Goal: Task Accomplishment & Management: Manage account settings

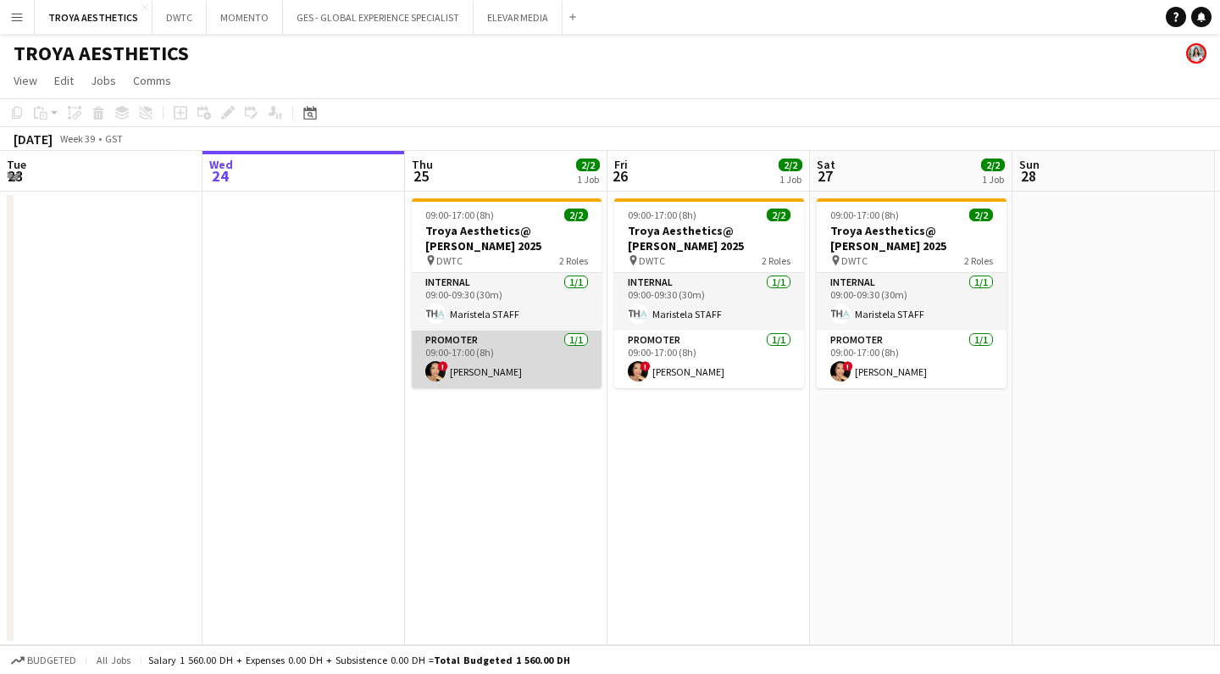
click at [503, 358] on app-card-role "Promoter [DATE] 09:00-17:00 (8h) ! [PERSON_NAME]" at bounding box center [507, 359] width 190 height 58
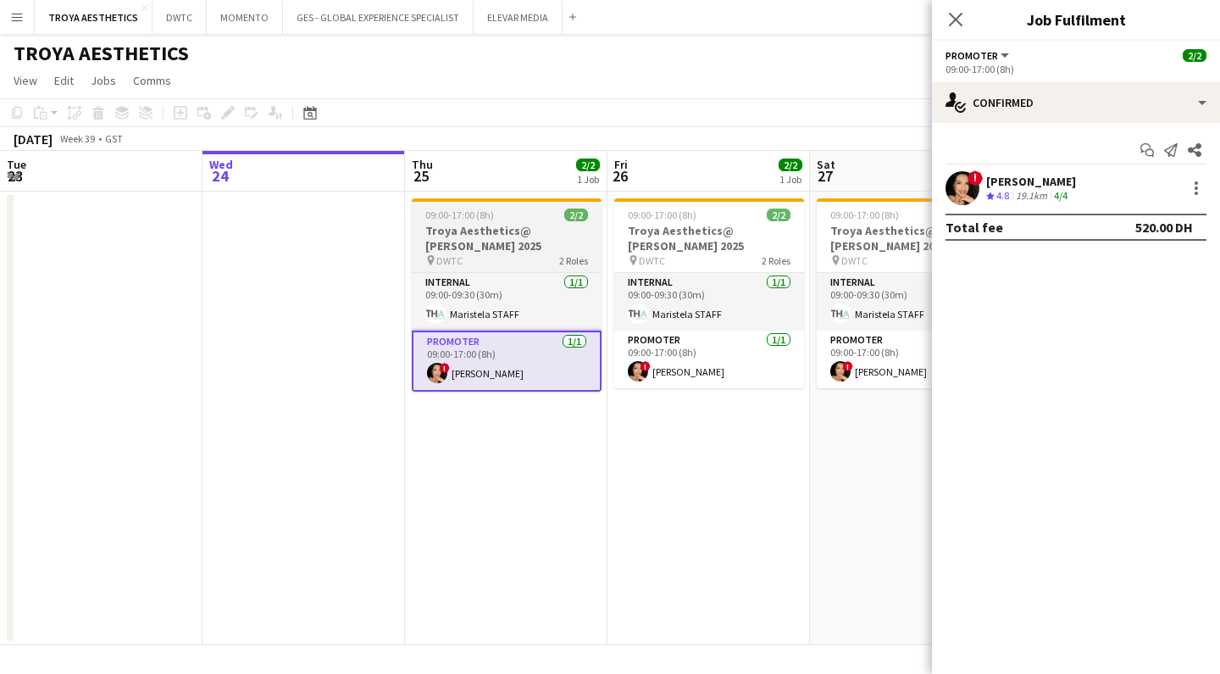
click at [496, 233] on h3 "Troya Aesthetics@ [PERSON_NAME] 2025" at bounding box center [507, 238] width 190 height 30
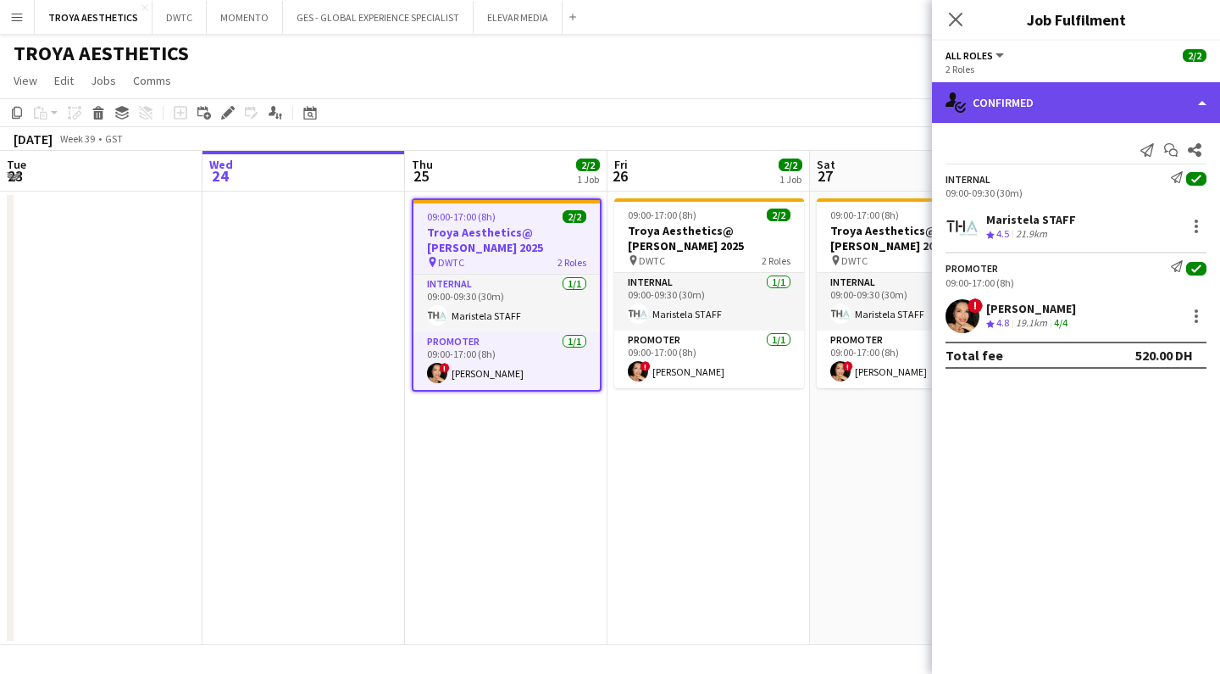
click at [1042, 114] on div "single-neutral-actions-check-2 Confirmed" at bounding box center [1076, 102] width 288 height 41
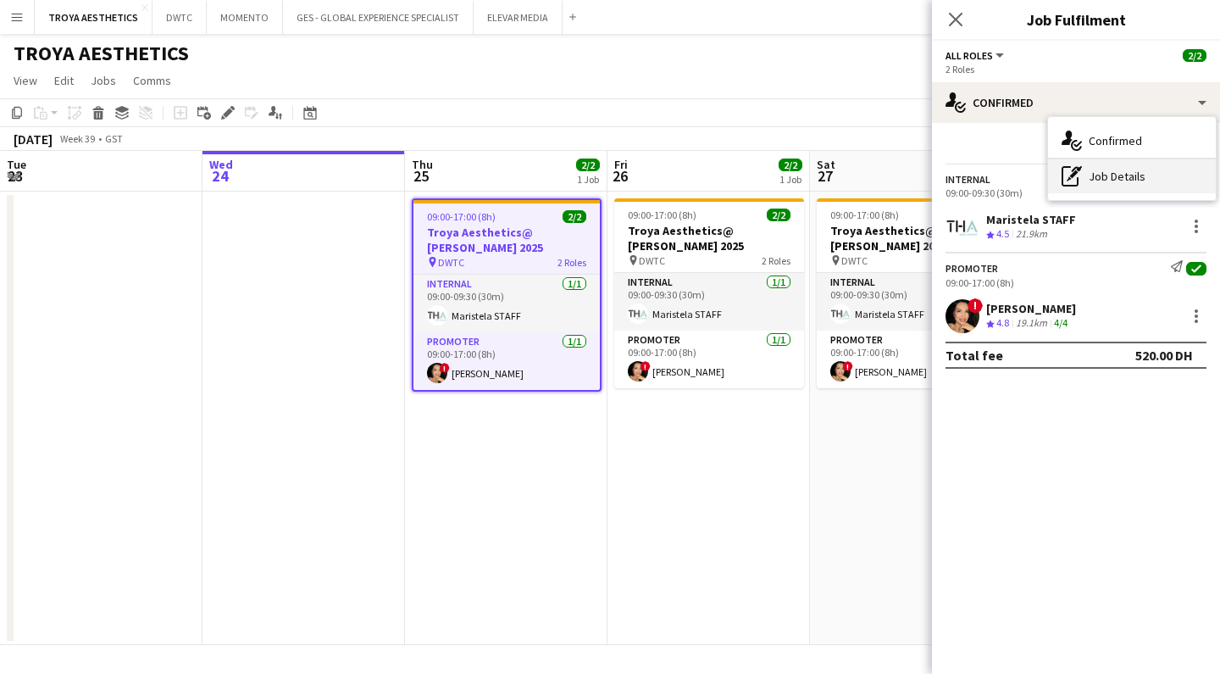
click at [1099, 181] on div "pen-write Job Details" at bounding box center [1132, 176] width 168 height 34
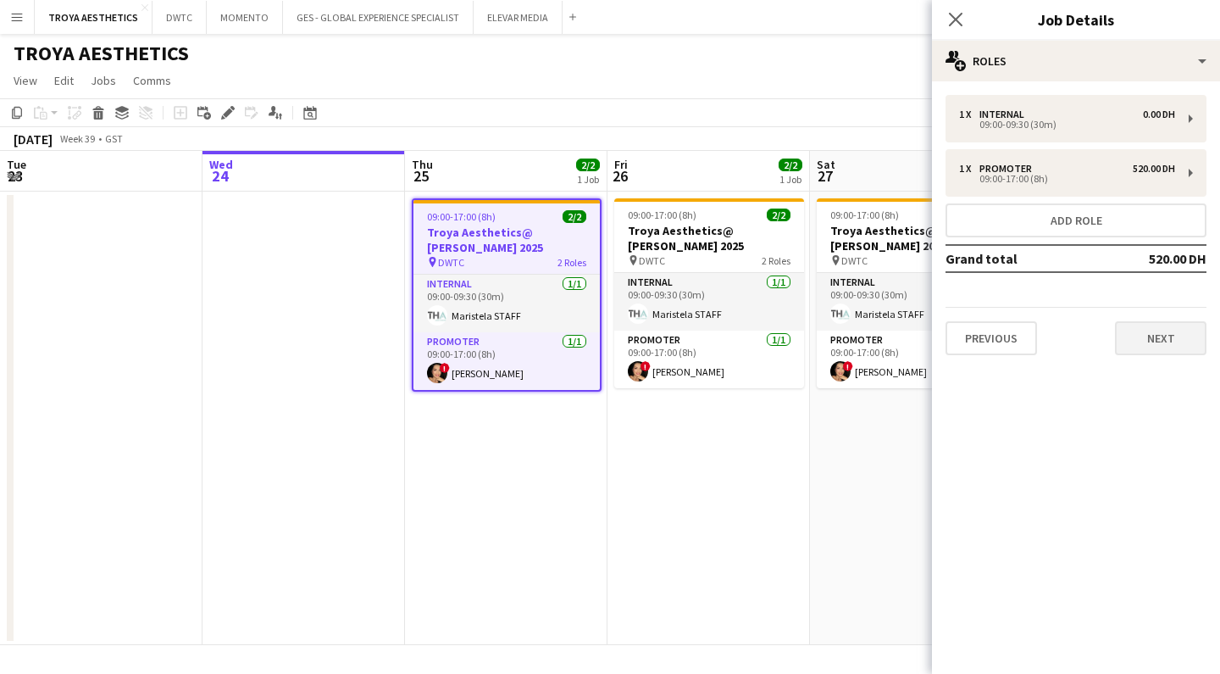
click at [1145, 337] on button "Next" at bounding box center [1160, 338] width 91 height 34
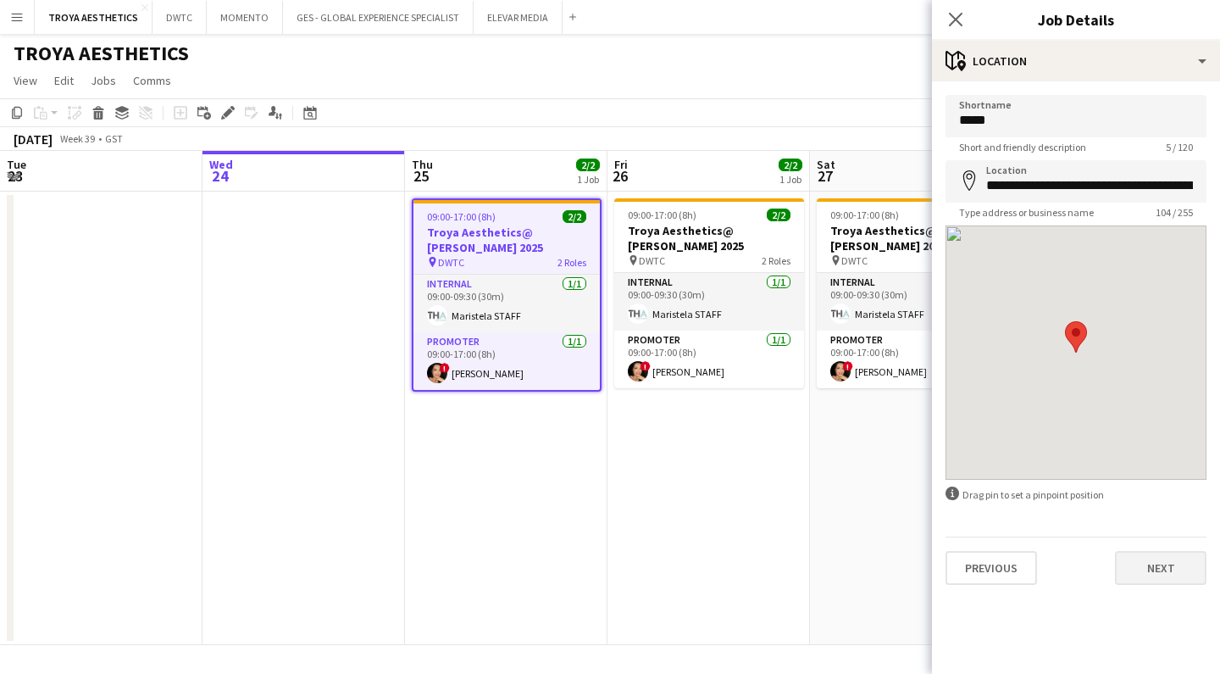
click at [1166, 570] on button "Next" at bounding box center [1160, 568] width 91 height 34
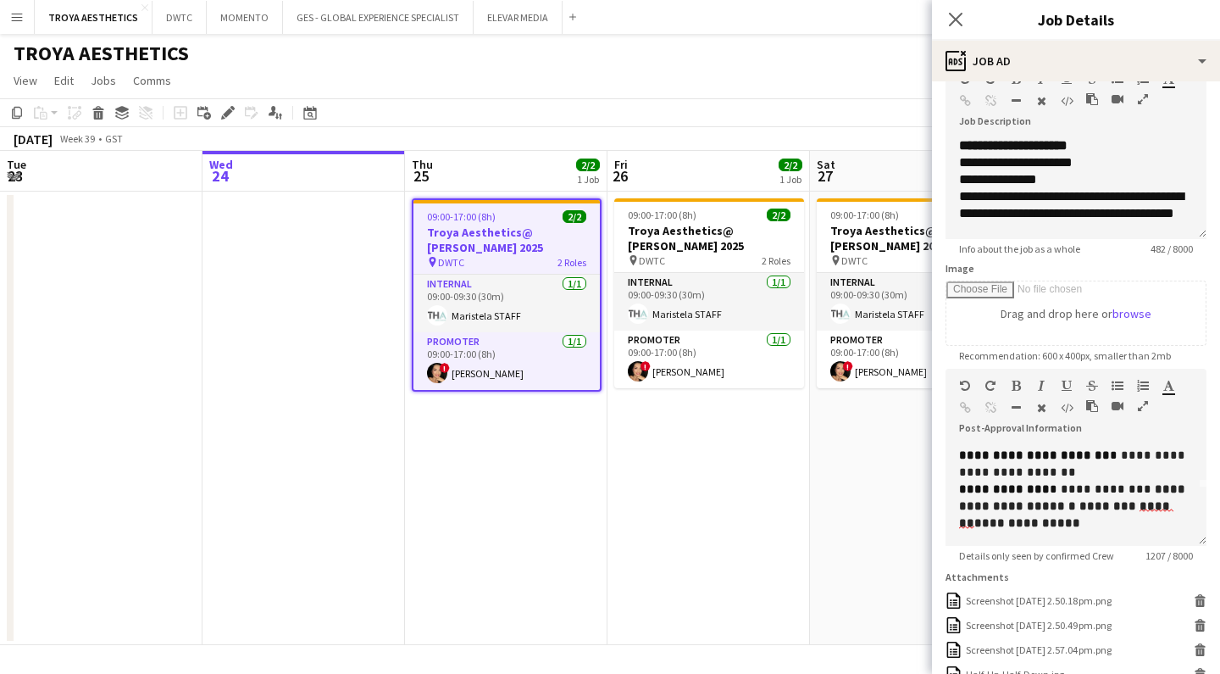
scroll to position [60, 0]
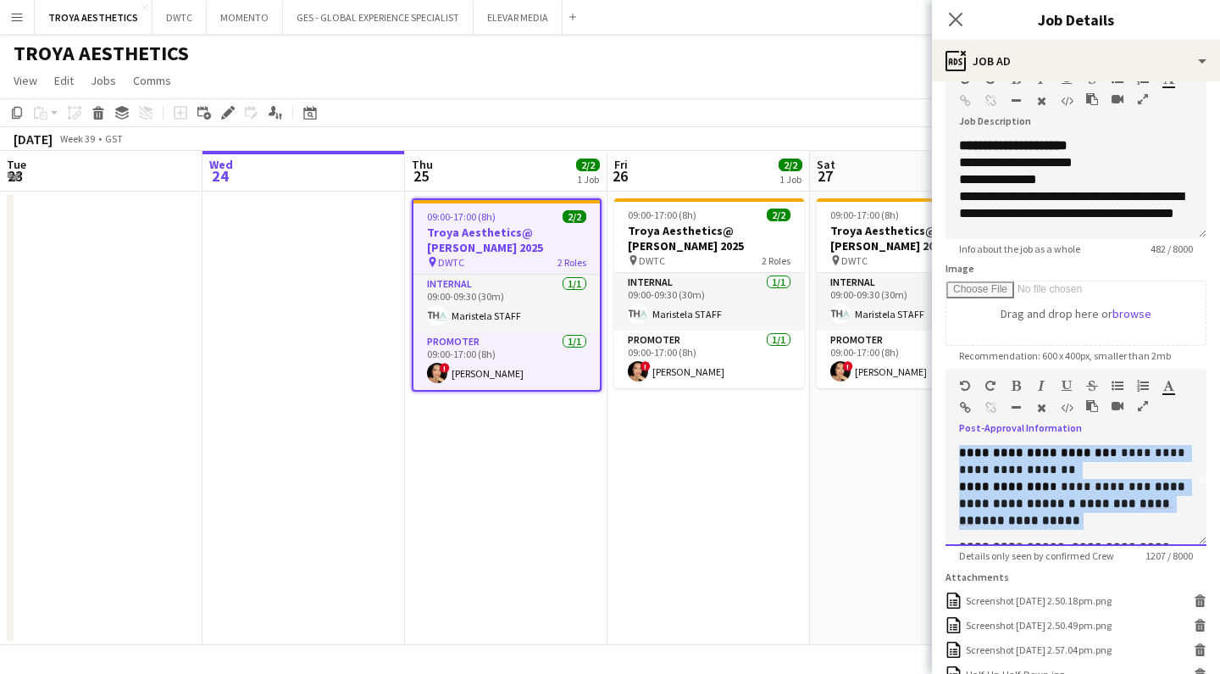
drag, startPoint x: 962, startPoint y: 453, endPoint x: 1052, endPoint y: 514, distance: 108.6
click at [1052, 514] on p "**********" at bounding box center [1076, 487] width 234 height 85
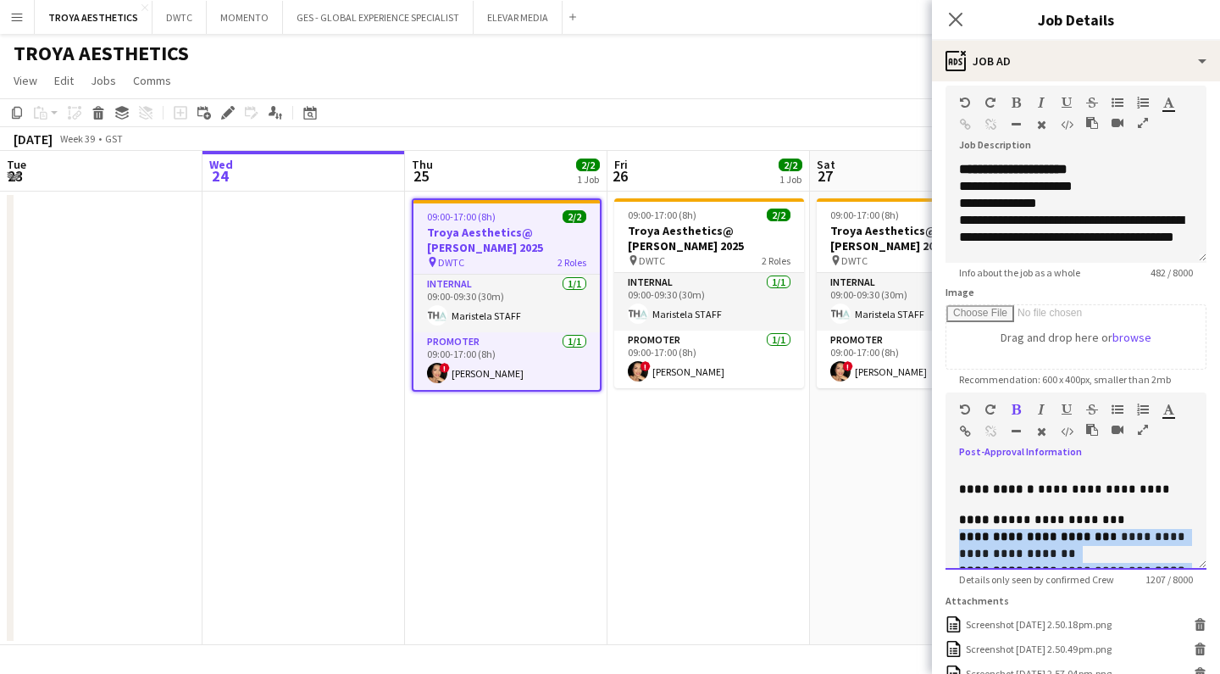
scroll to position [68, 0]
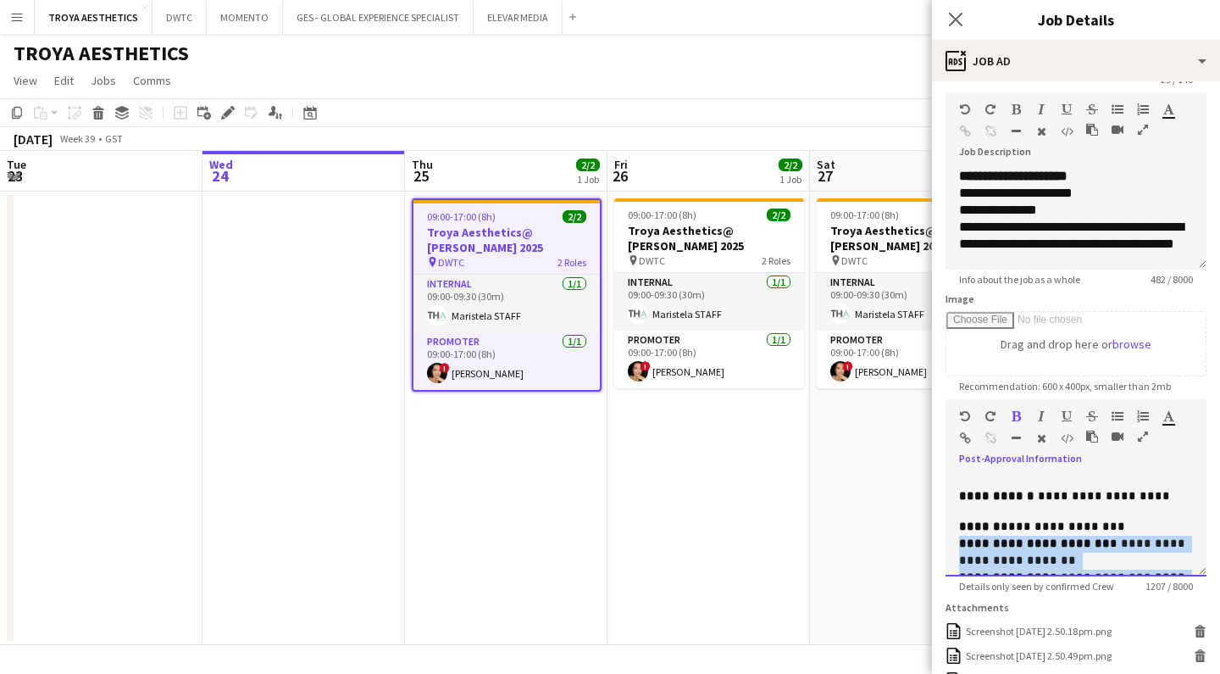
click at [1052, 514] on div "**********" at bounding box center [1075, 525] width 261 height 102
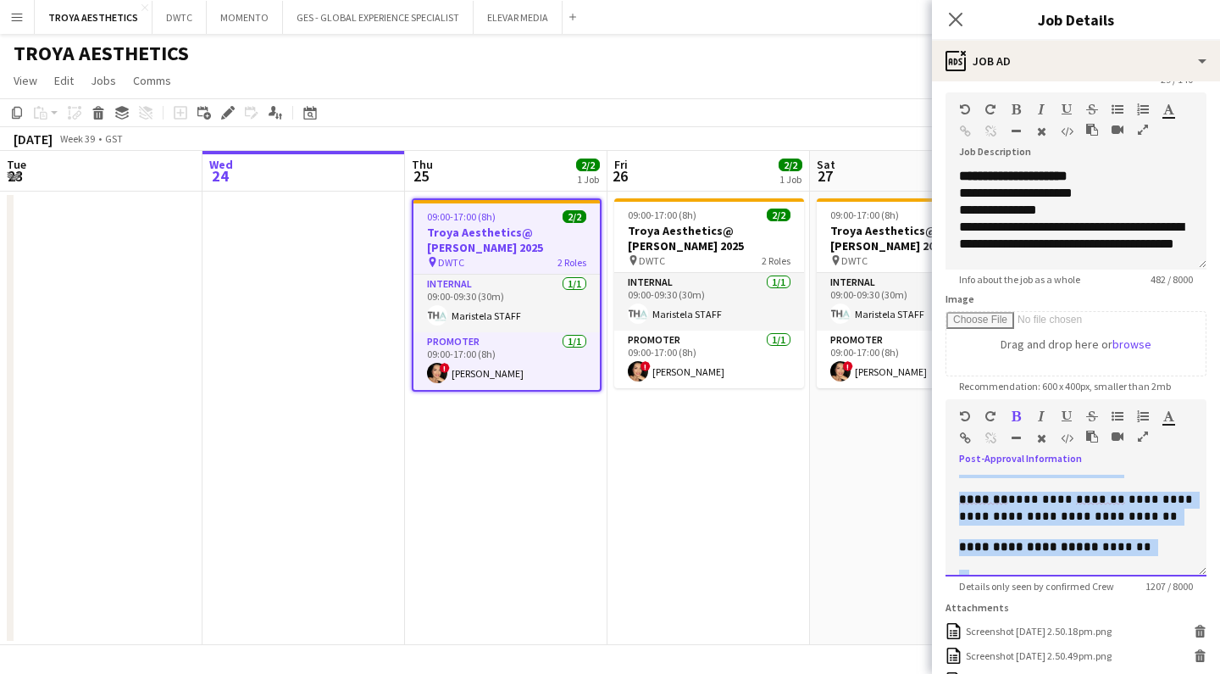
scroll to position [779, 0]
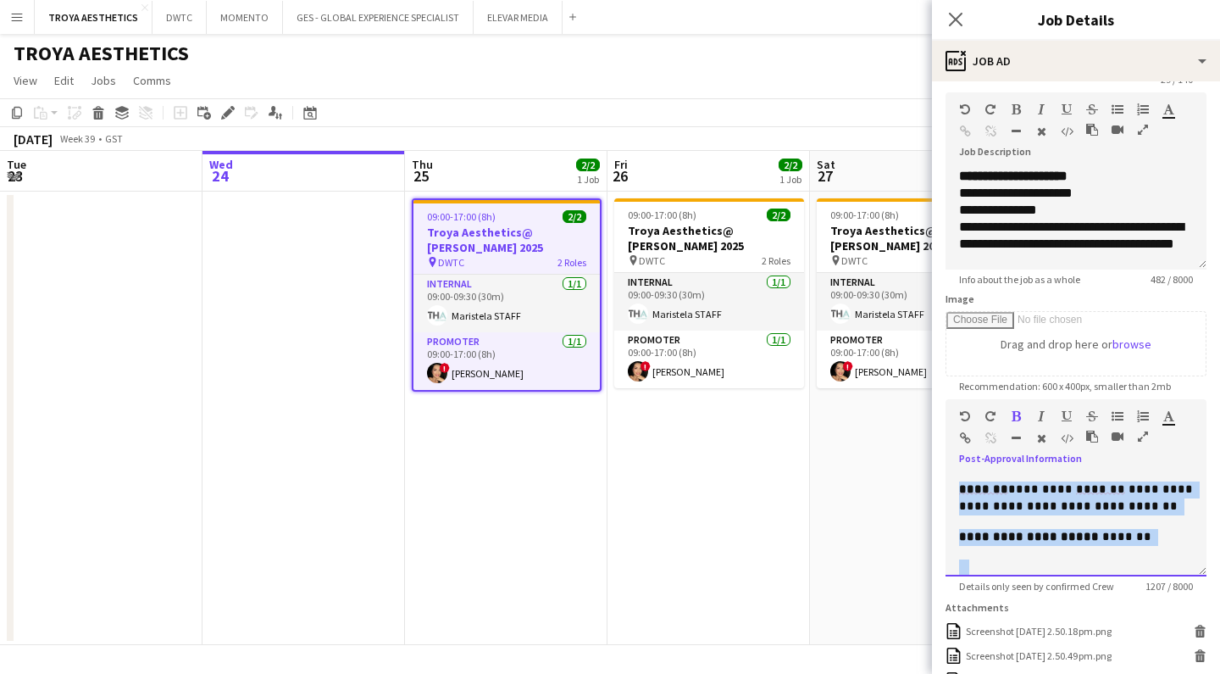
drag, startPoint x: 961, startPoint y: 516, endPoint x: 1084, endPoint y: 565, distance: 132.3
click at [1084, 565] on div "**********" at bounding box center [1075, 525] width 261 height 102
copy div "**********"
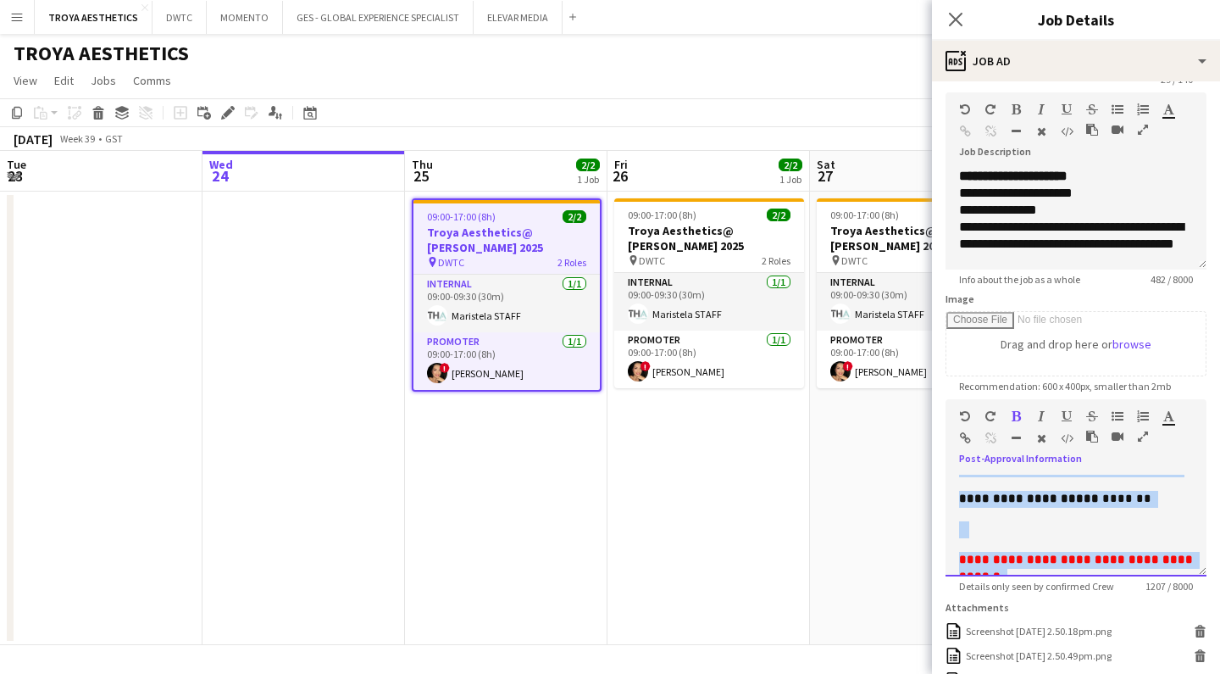
scroll to position [816, 0]
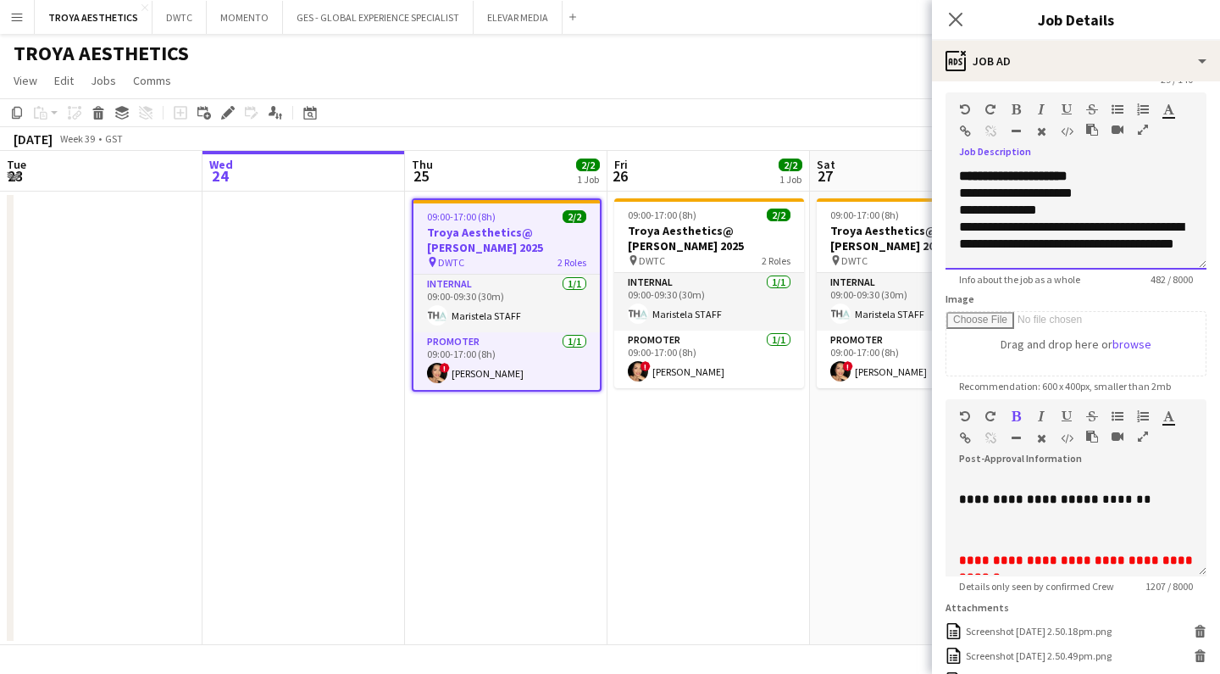
click at [1121, 230] on span "**********" at bounding box center [1071, 235] width 225 height 30
click at [1041, 245] on span "**********" at bounding box center [1071, 235] width 225 height 30
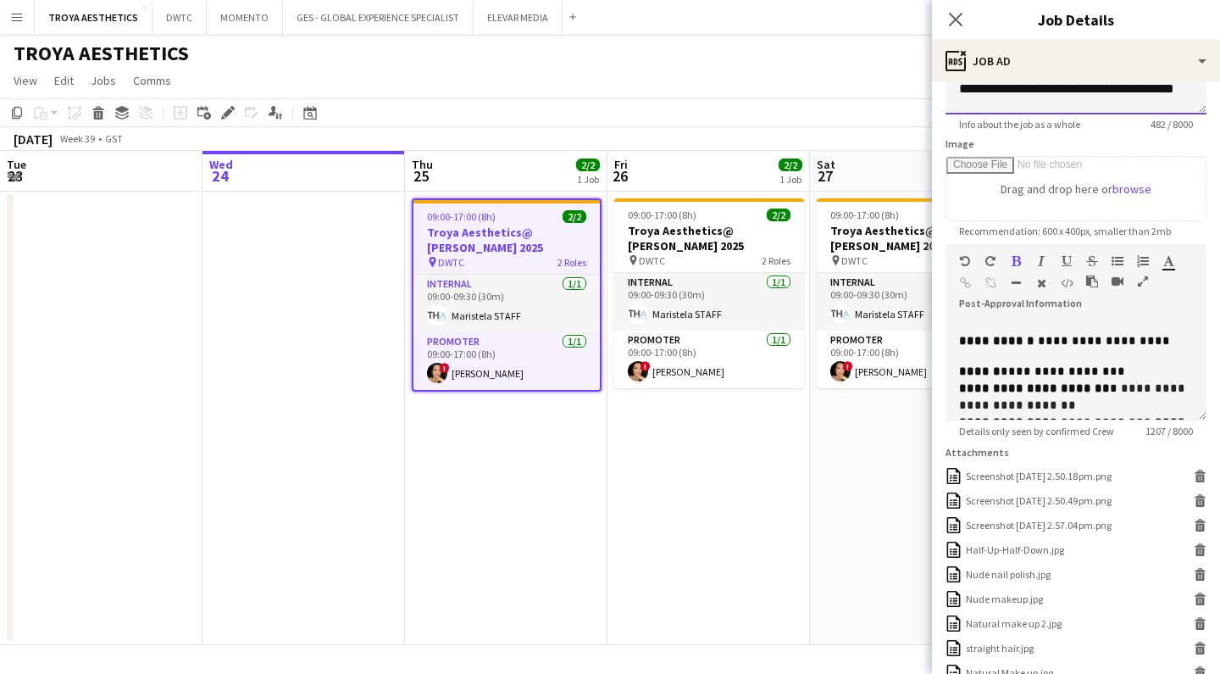
scroll to position [213, 0]
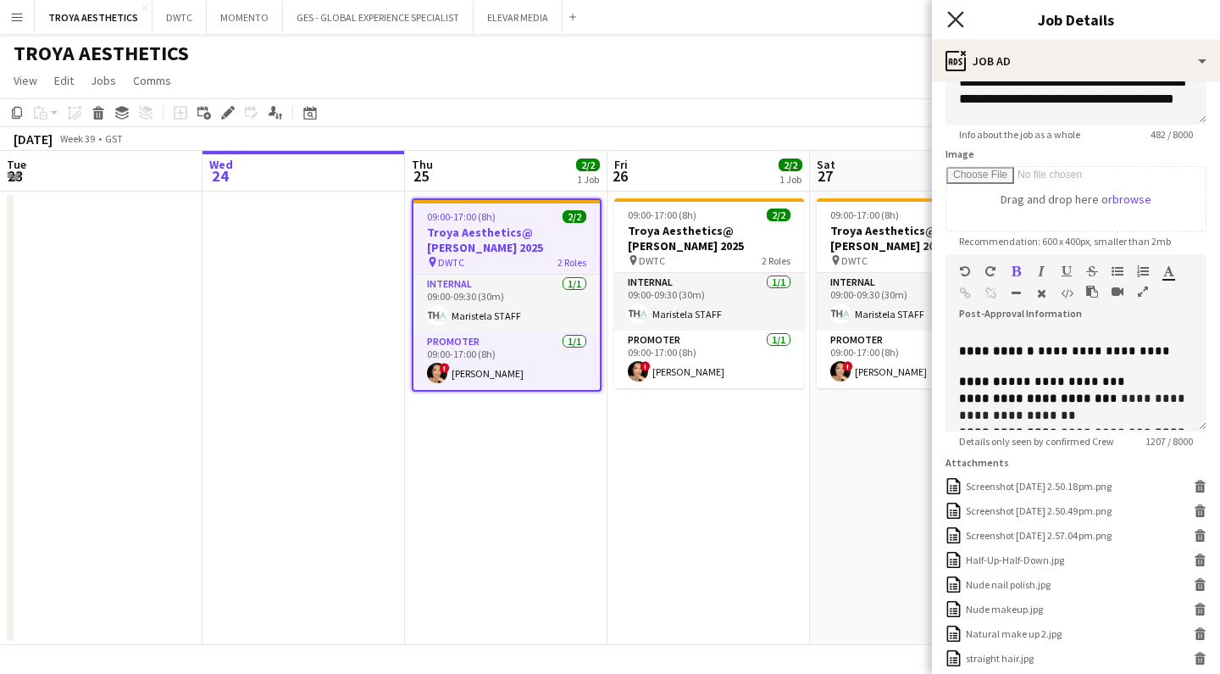
click at [958, 25] on icon "Close pop-in" at bounding box center [955, 19] width 16 height 16
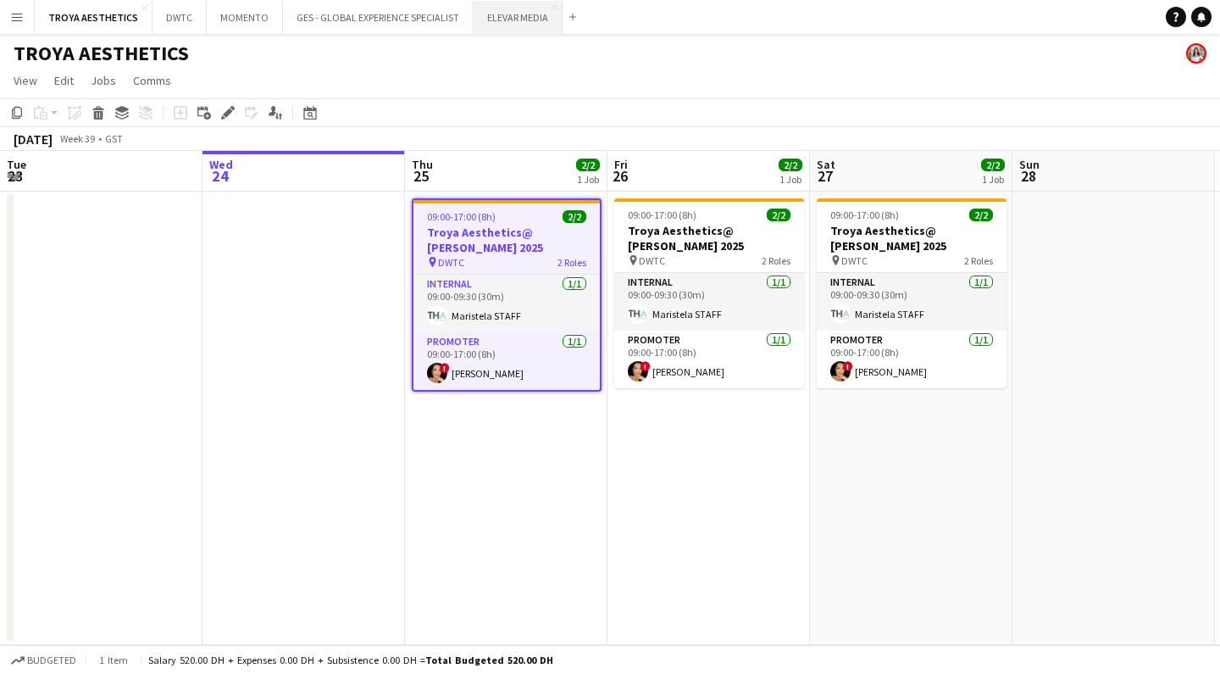
click at [527, 17] on button "ELEVAR MEDIA Close" at bounding box center [518, 17] width 89 height 33
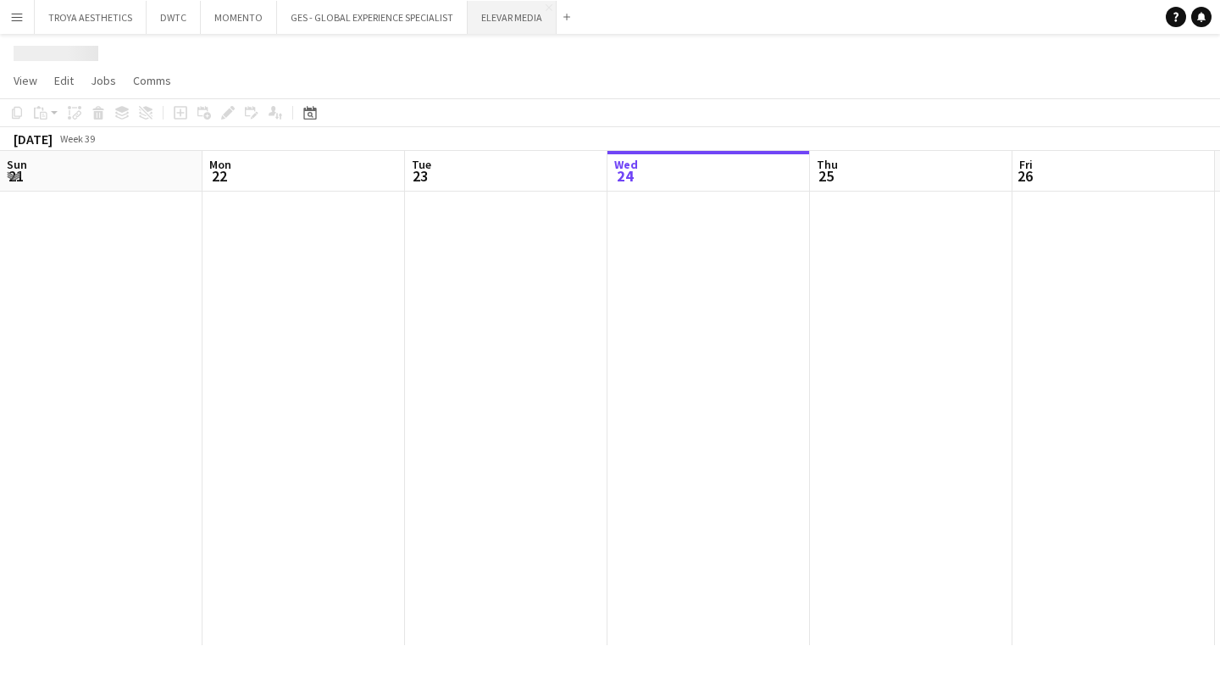
scroll to position [0, 405]
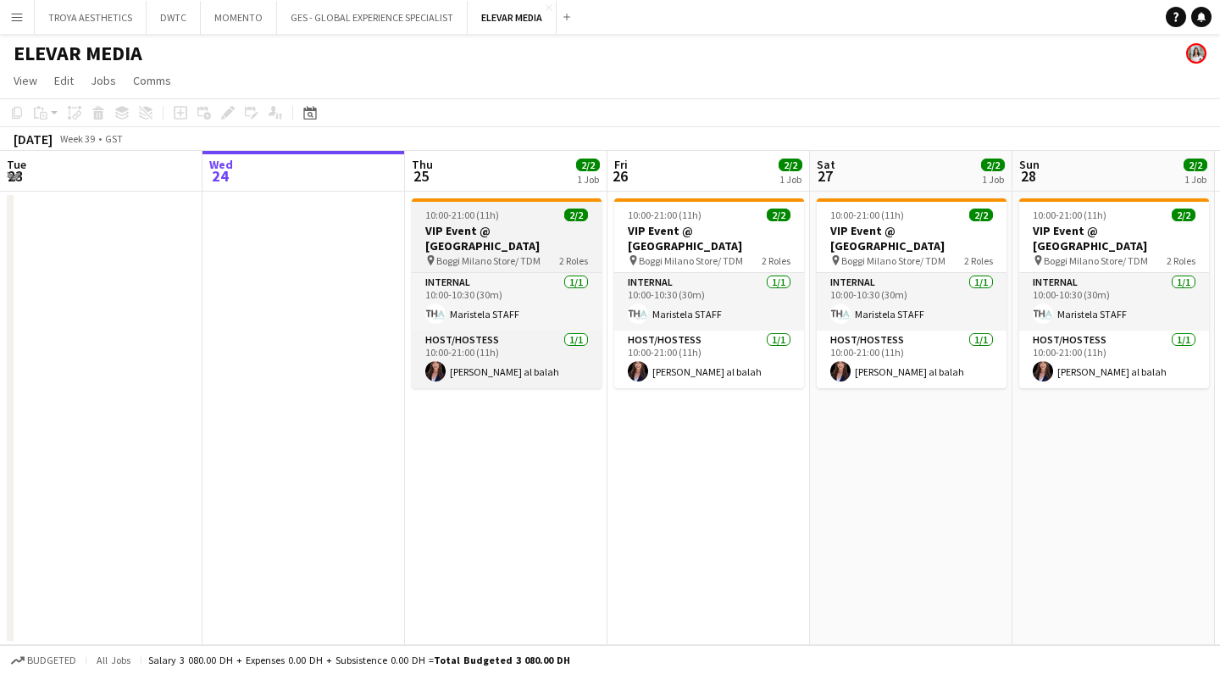
click at [486, 250] on h3 "VIP Event @ [GEOGRAPHIC_DATA]" at bounding box center [507, 238] width 190 height 30
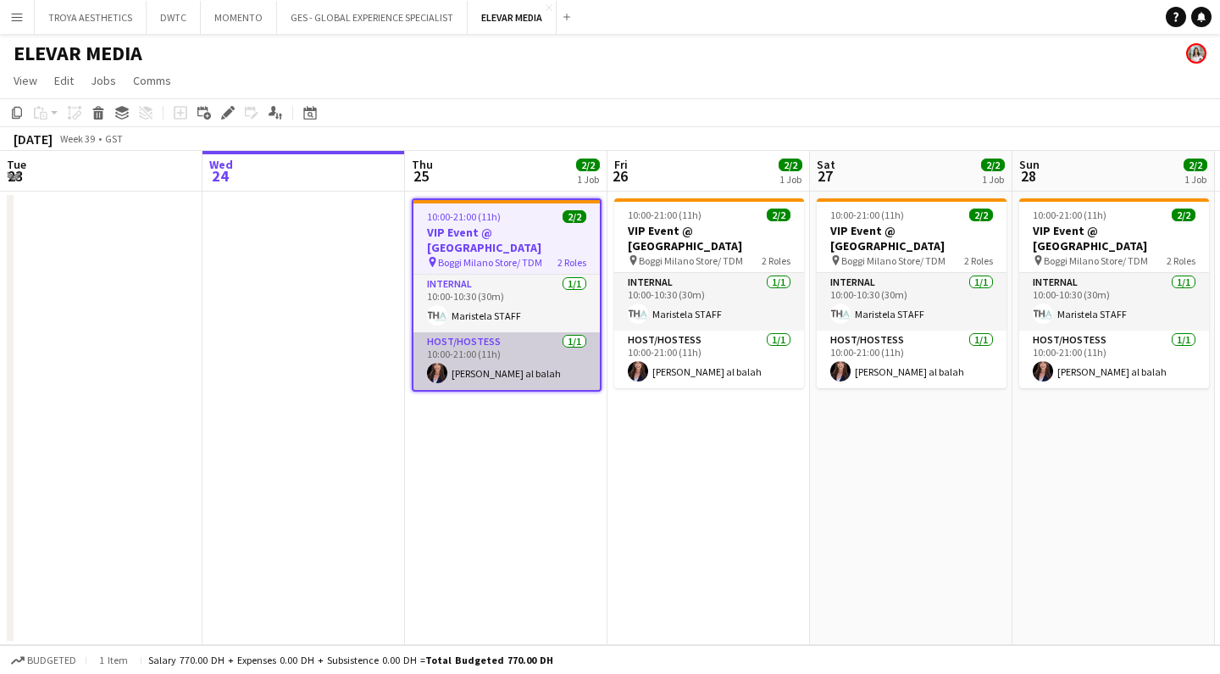
click at [502, 360] on app-card-role "Host/Hostess [DATE] 10:00-21:00 (11h) [PERSON_NAME] al balah" at bounding box center [506, 361] width 186 height 58
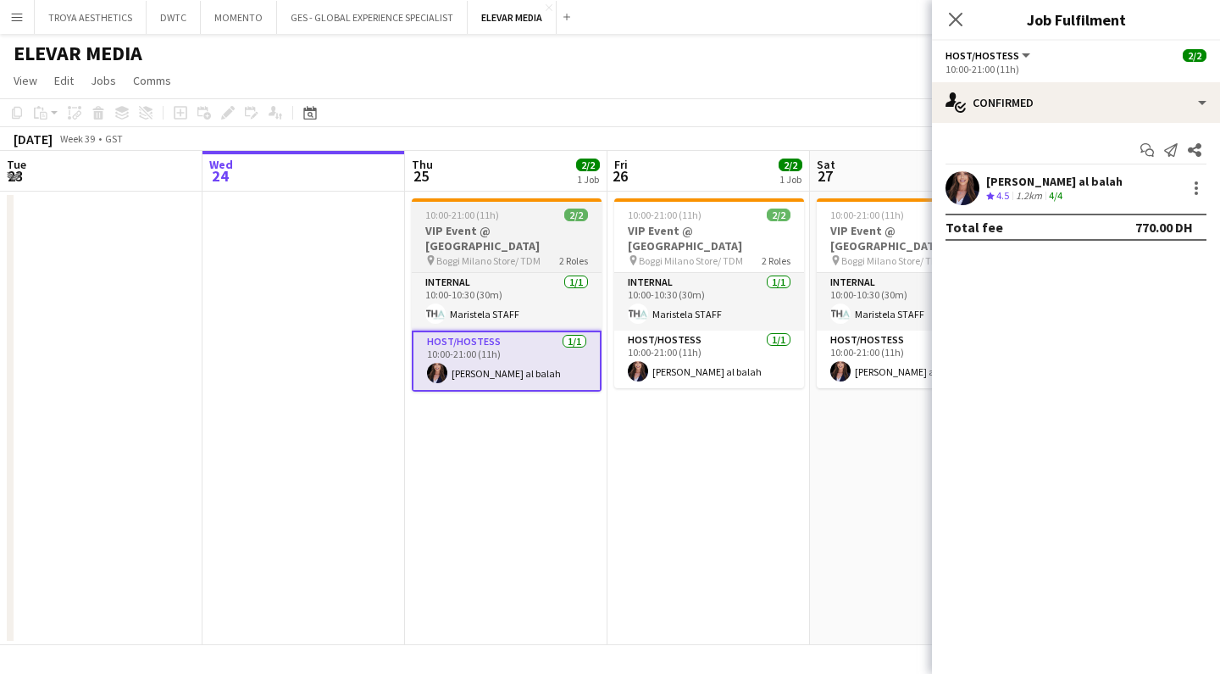
click at [491, 250] on h3 "VIP Event @ [GEOGRAPHIC_DATA]" at bounding box center [507, 238] width 190 height 30
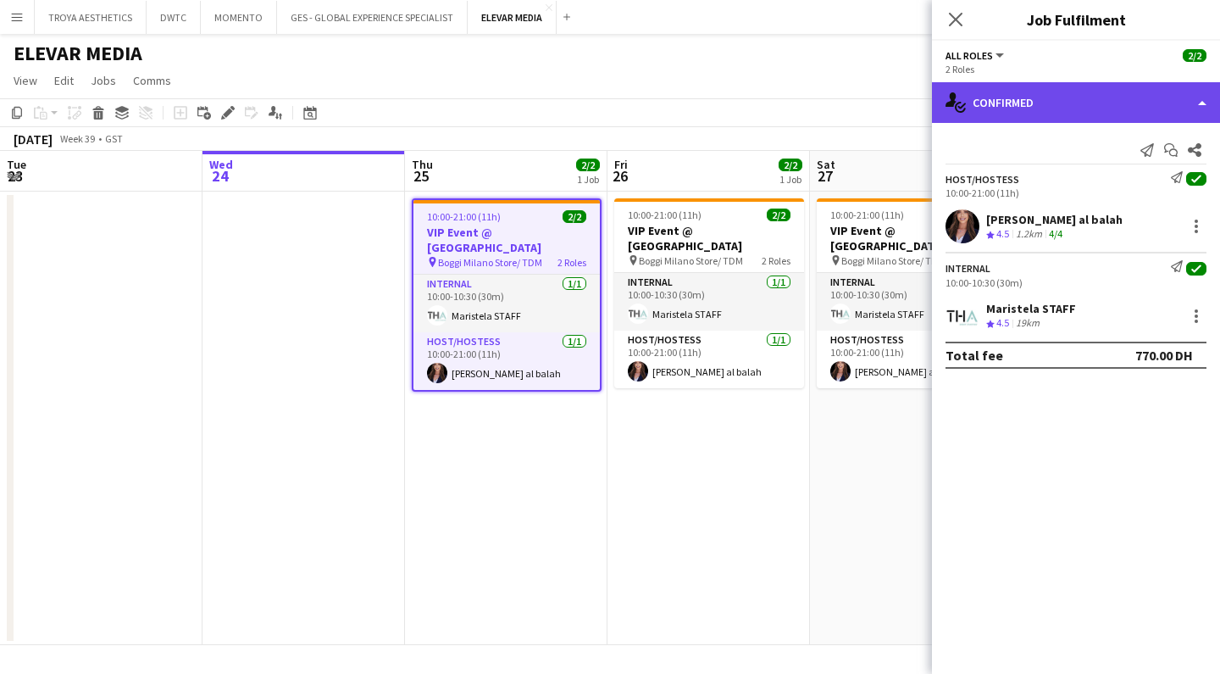
click at [1034, 107] on div "single-neutral-actions-check-2 Confirmed" at bounding box center [1076, 102] width 288 height 41
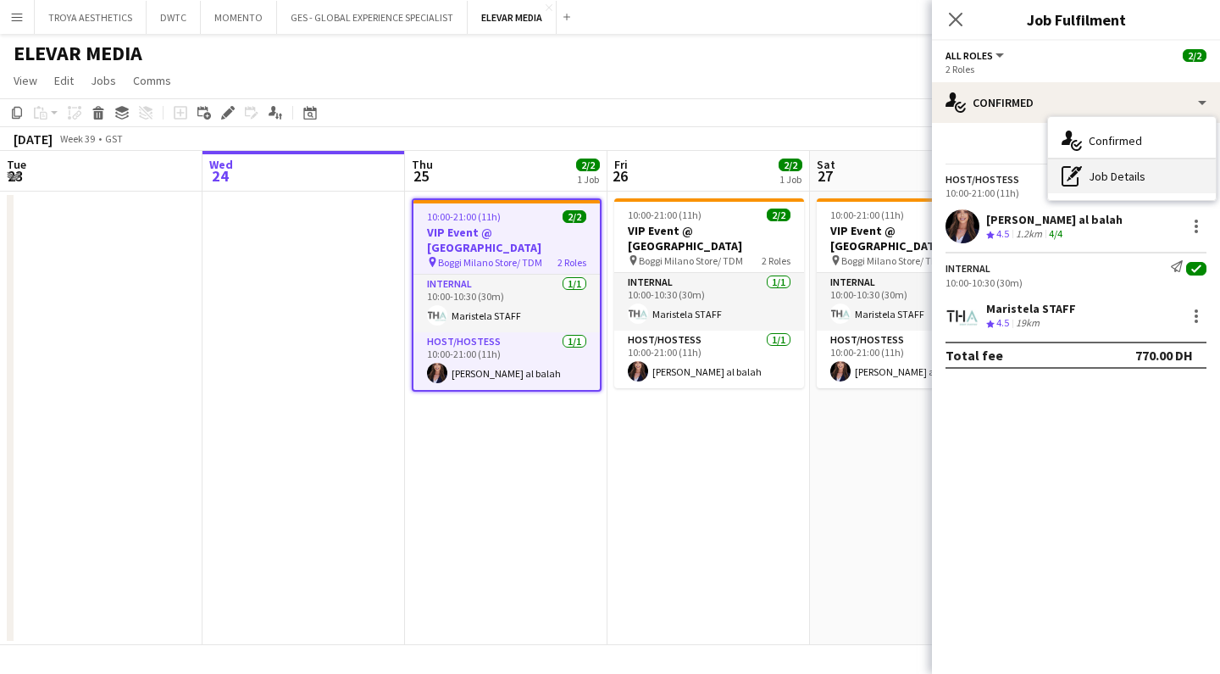
click at [1101, 175] on div "pen-write Job Details" at bounding box center [1132, 176] width 168 height 34
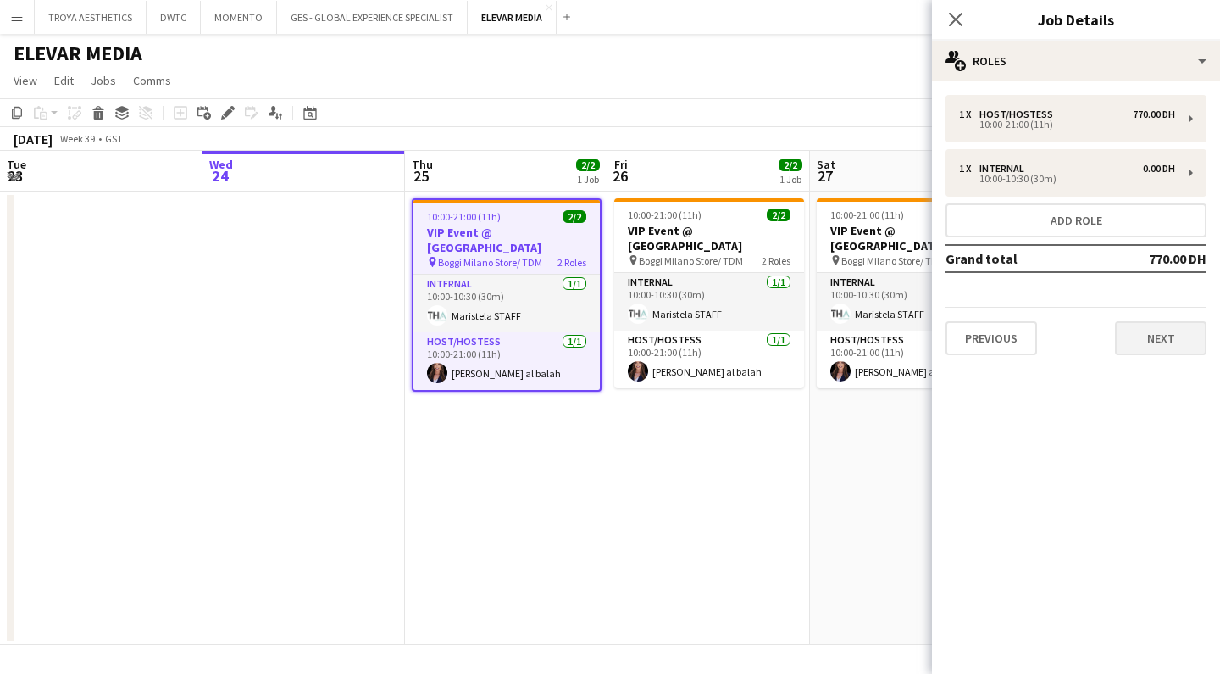
click at [1142, 333] on button "Next" at bounding box center [1160, 338] width 91 height 34
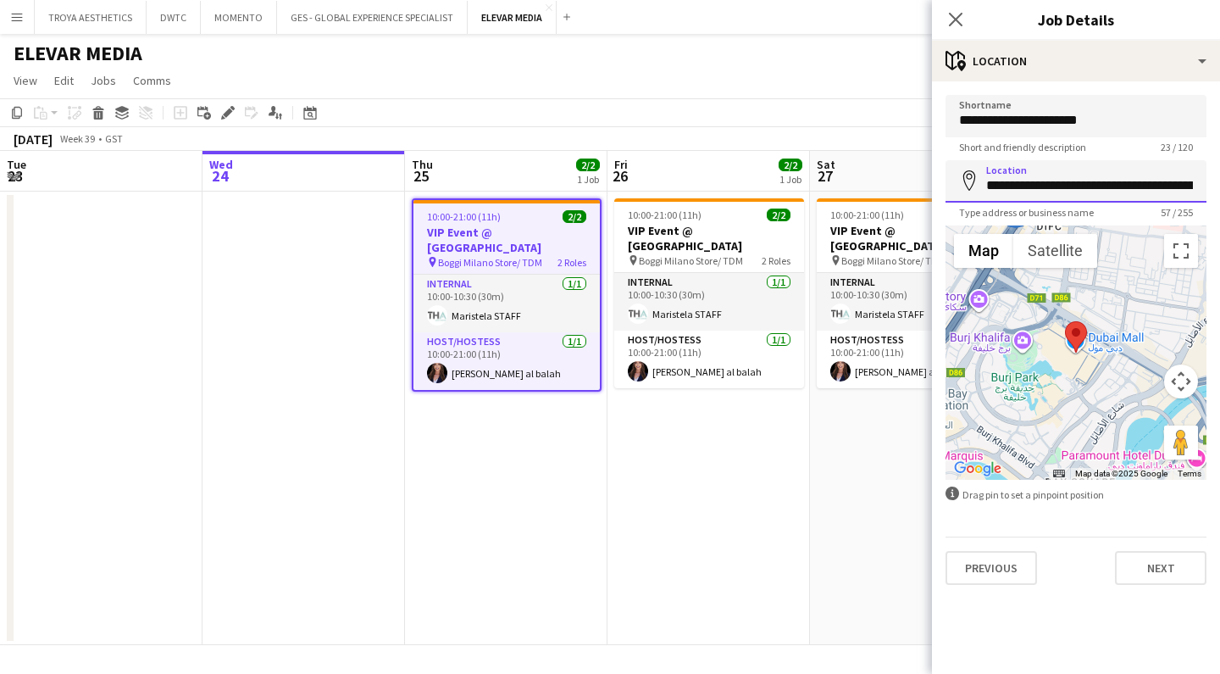
drag, startPoint x: 988, startPoint y: 190, endPoint x: 1219, endPoint y: 192, distance: 231.3
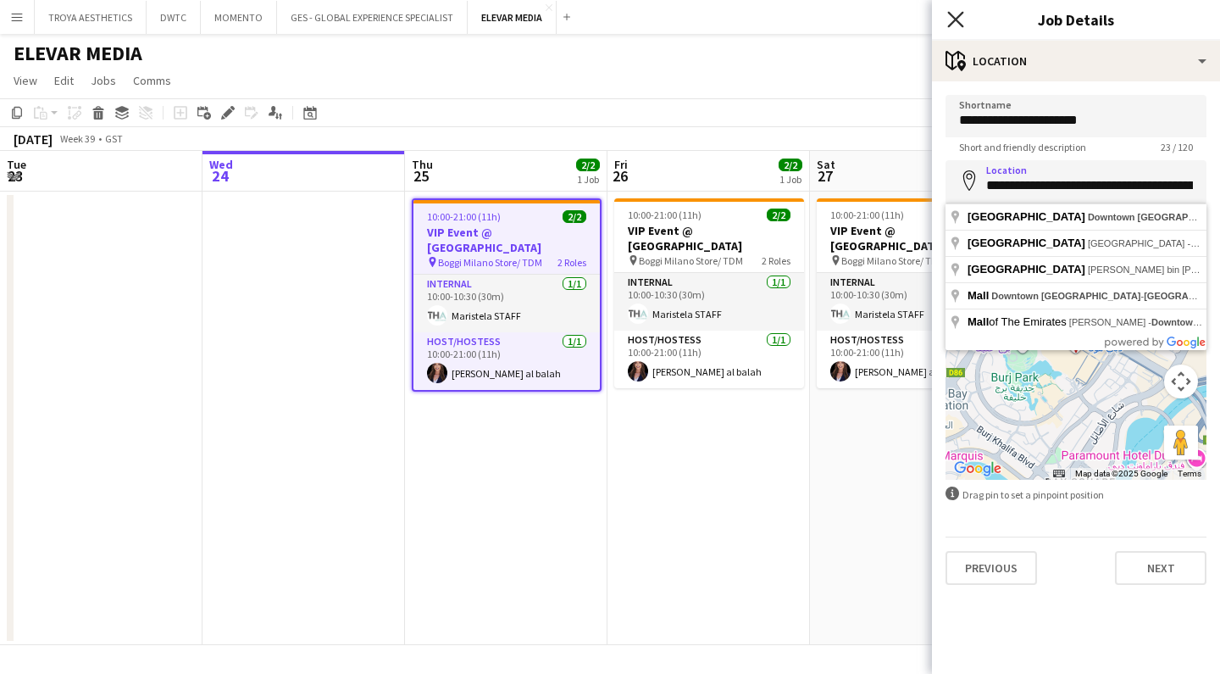
click at [957, 25] on icon "Close pop-in" at bounding box center [955, 19] width 16 height 16
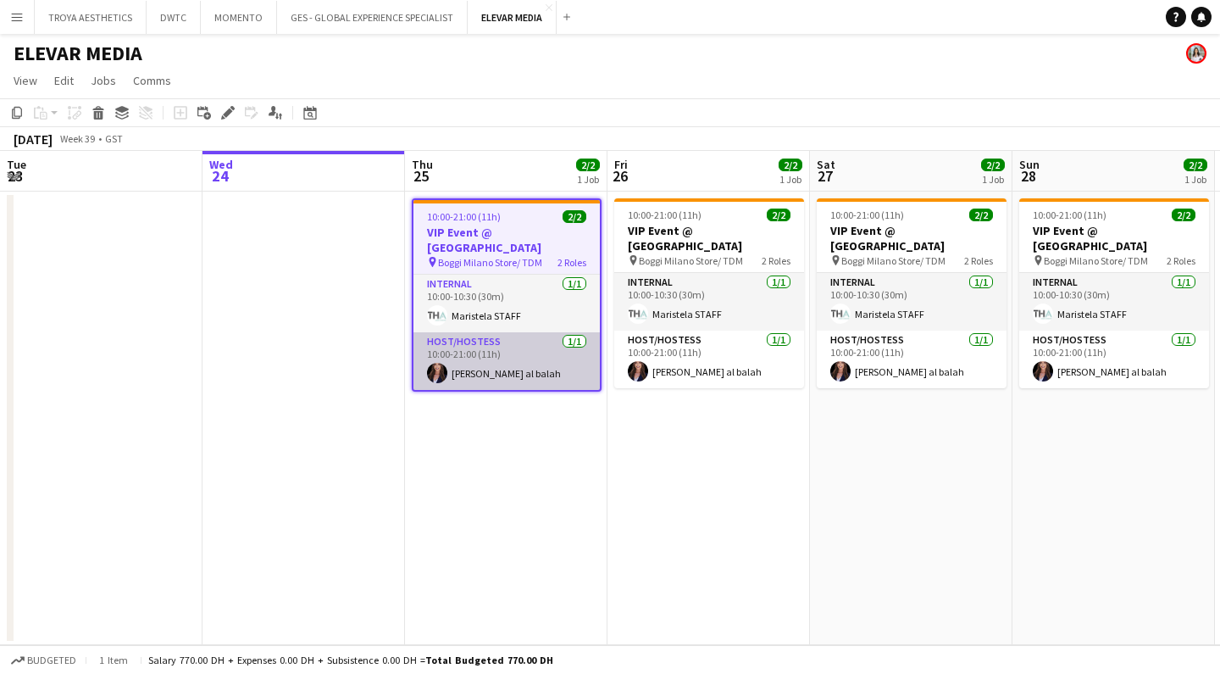
scroll to position [0, 0]
click at [505, 367] on app-card-role "Host/Hostess [DATE] 10:00-21:00 (11h) [PERSON_NAME] al balah" at bounding box center [506, 361] width 186 height 58
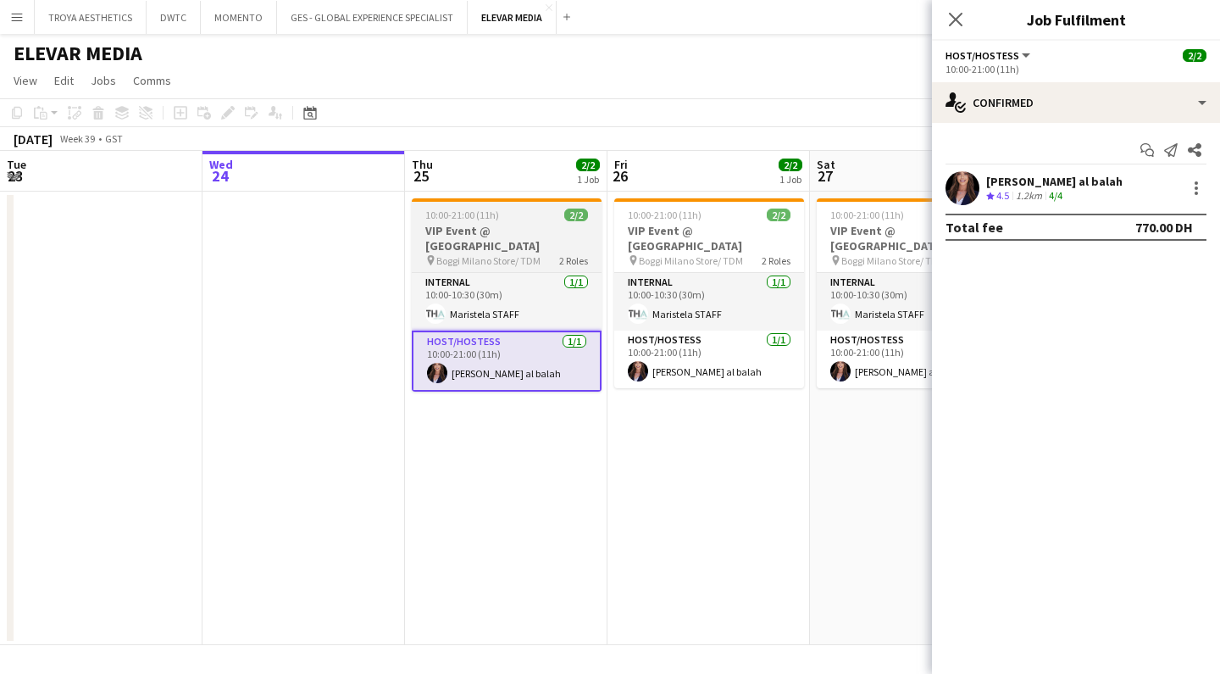
click at [496, 252] on h3 "VIP Event @ [GEOGRAPHIC_DATA]" at bounding box center [507, 238] width 190 height 30
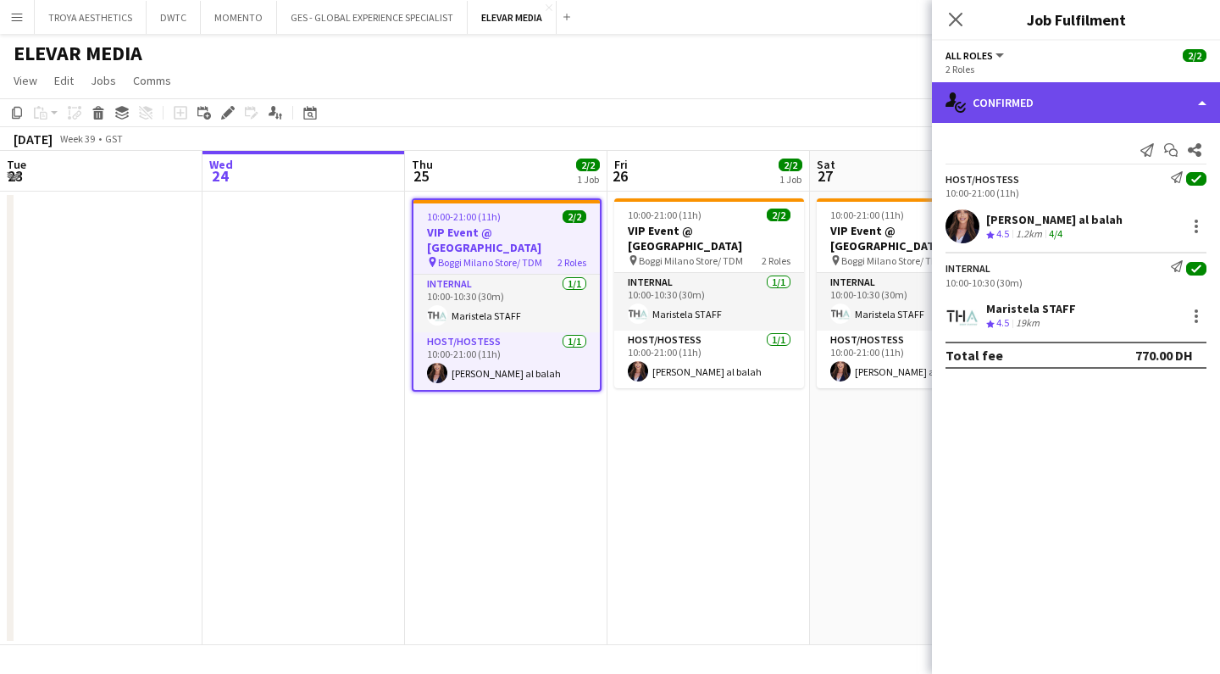
click at [1054, 113] on div "single-neutral-actions-check-2 Confirmed" at bounding box center [1076, 102] width 288 height 41
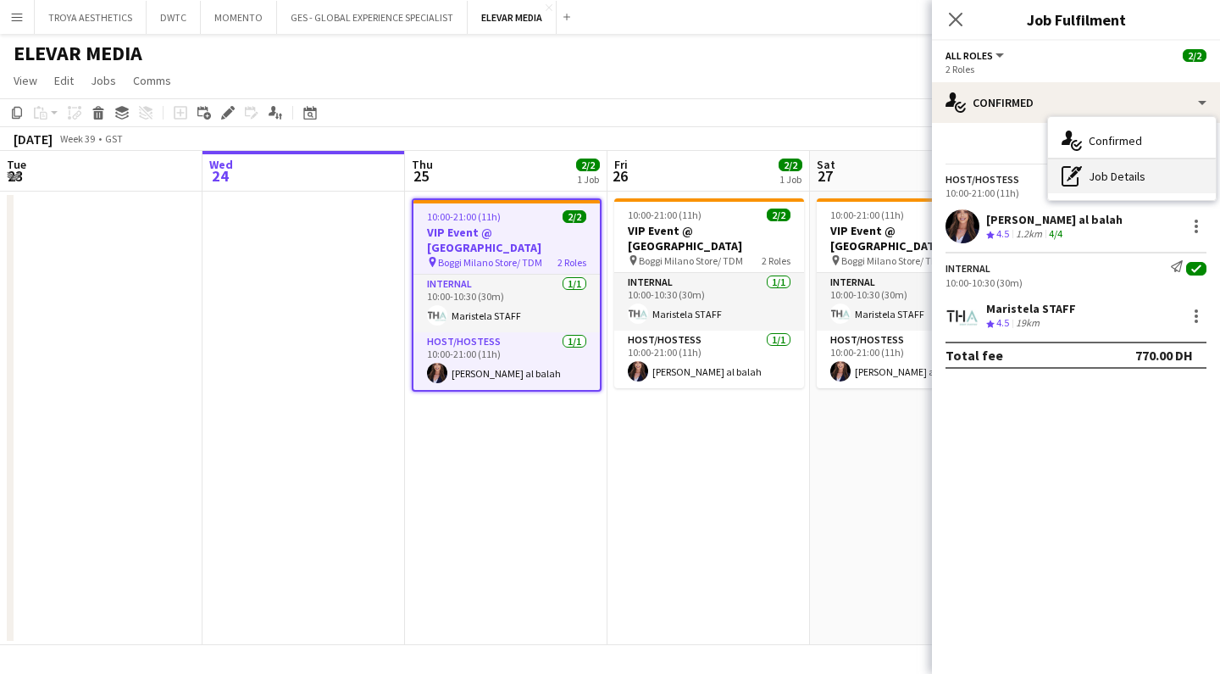
click at [1111, 176] on div "pen-write Job Details" at bounding box center [1132, 176] width 168 height 34
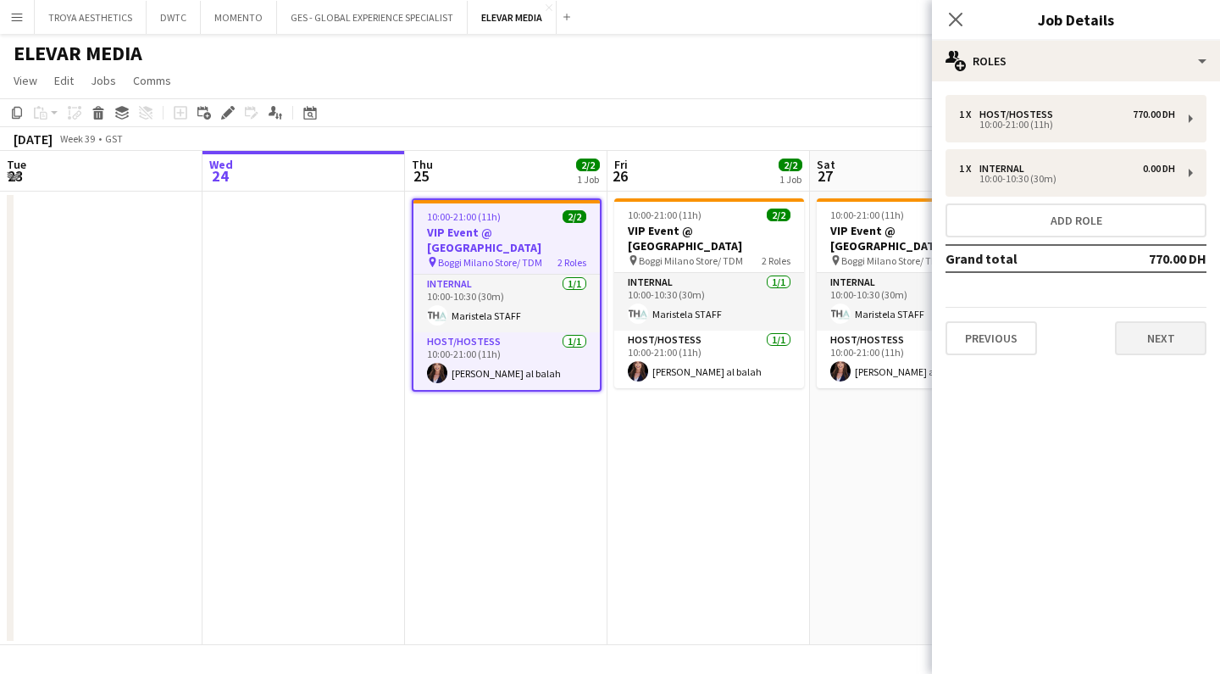
click at [1137, 331] on button "Next" at bounding box center [1160, 338] width 91 height 34
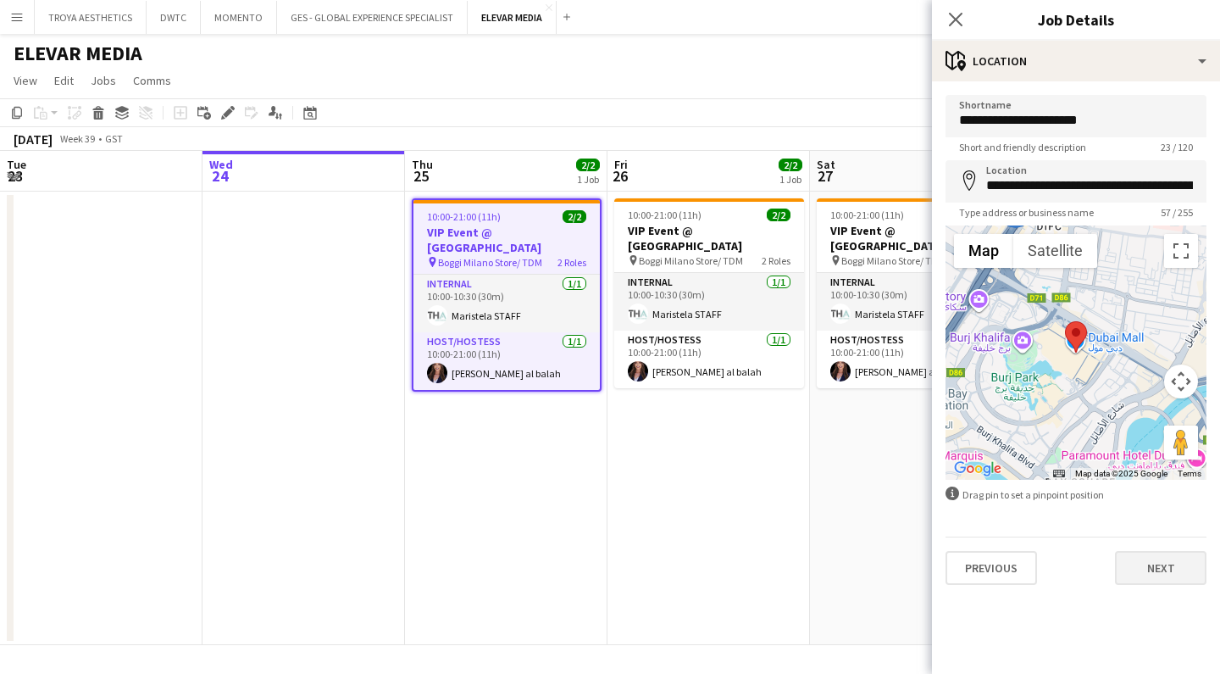
click at [1153, 561] on button "Next" at bounding box center [1160, 568] width 91 height 34
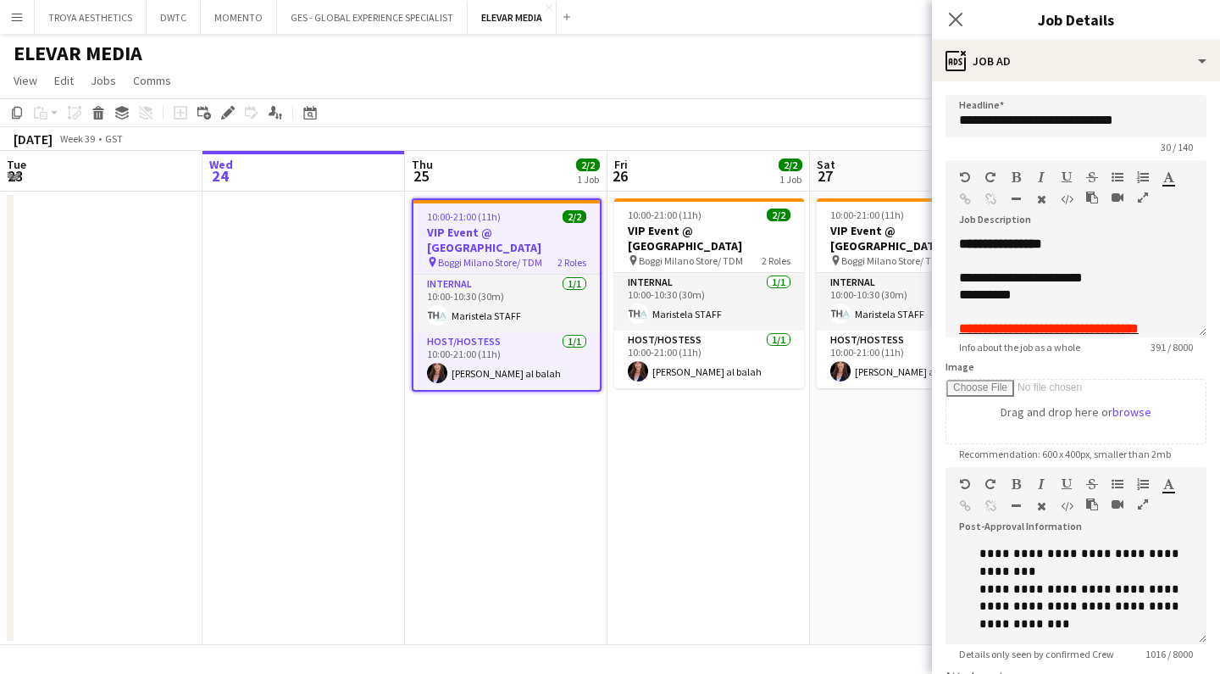
scroll to position [396, 0]
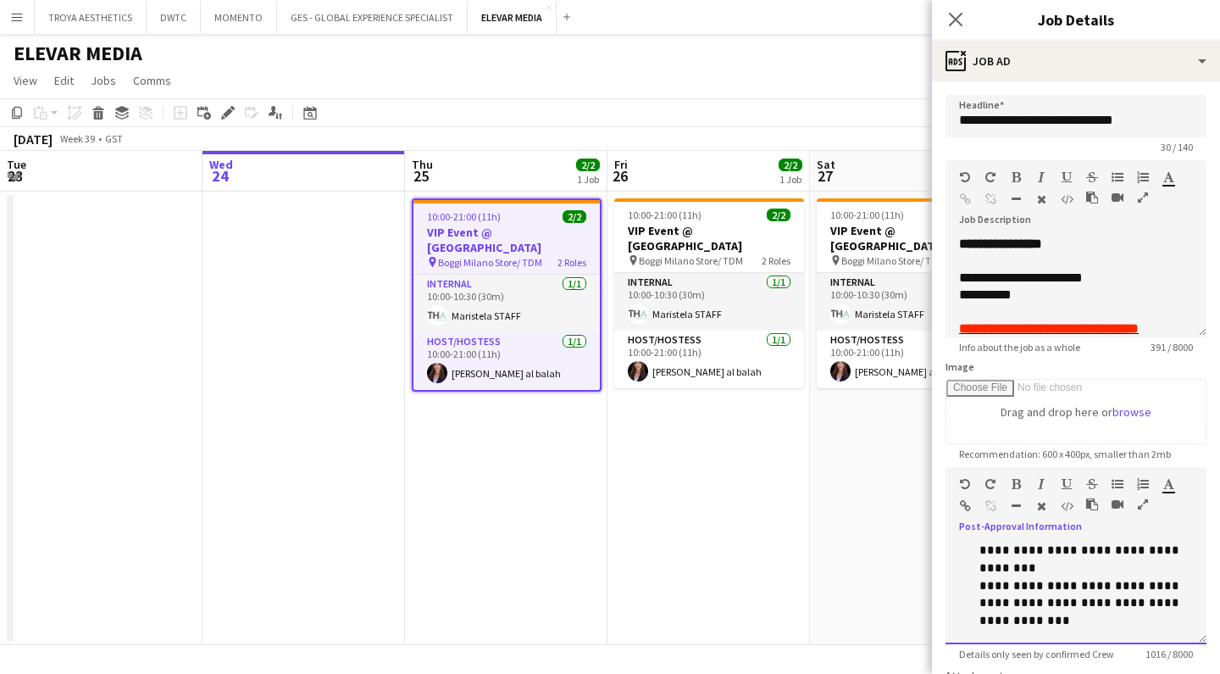
drag, startPoint x: 1051, startPoint y: 561, endPoint x: 1101, endPoint y: 612, distance: 71.3
click at [1101, 612] on div "**********" at bounding box center [1076, 431] width 234 height 568
copy div "**********"
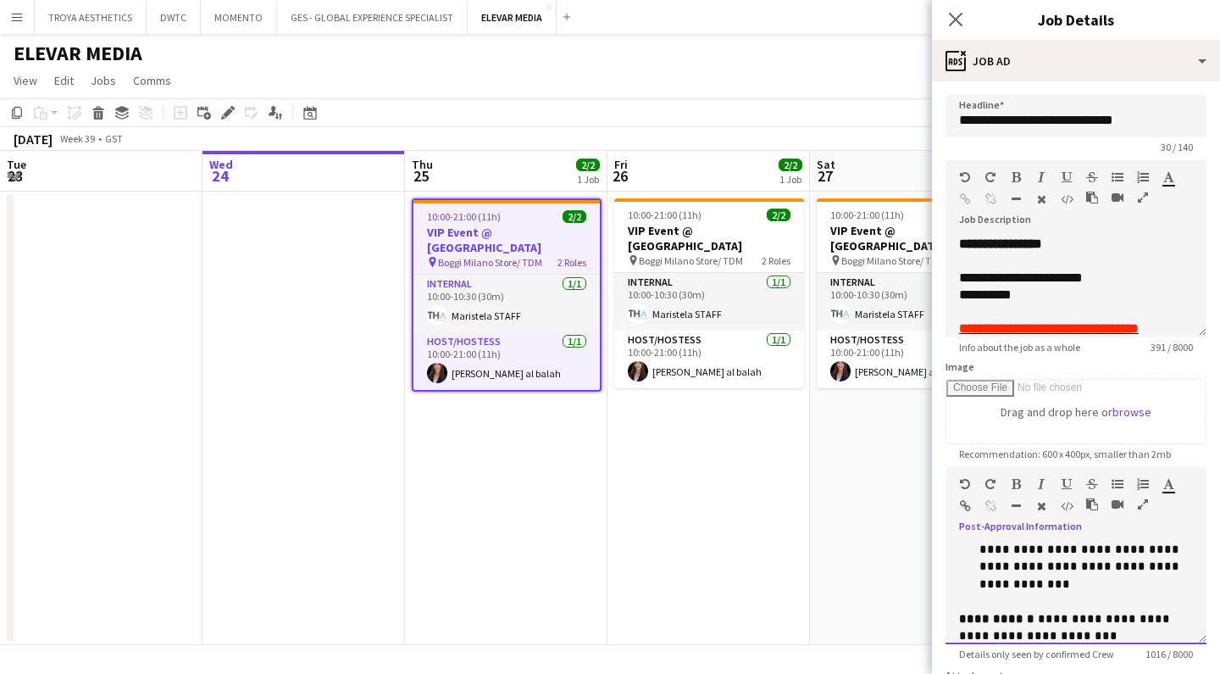
scroll to position [434, 0]
